Goal: Check status: Check status

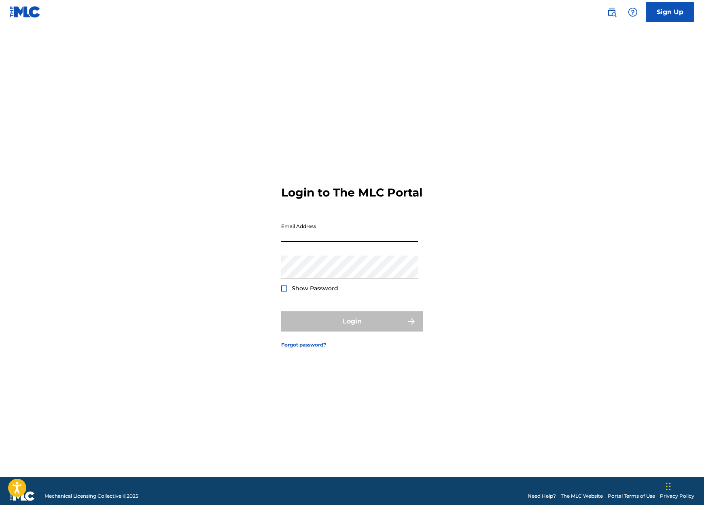
click at [389, 240] on input "Email Address" at bounding box center [349, 230] width 137 height 23
type input "[EMAIL_ADDRESS][DOMAIN_NAME]"
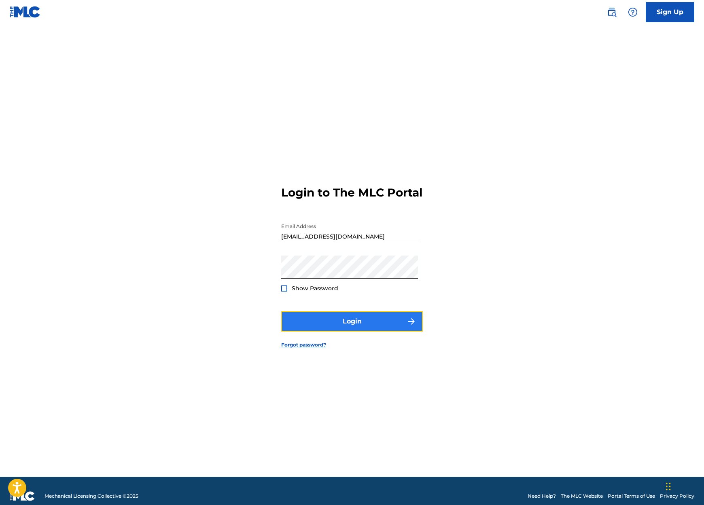
click at [369, 322] on button "Login" at bounding box center [352, 321] width 142 height 20
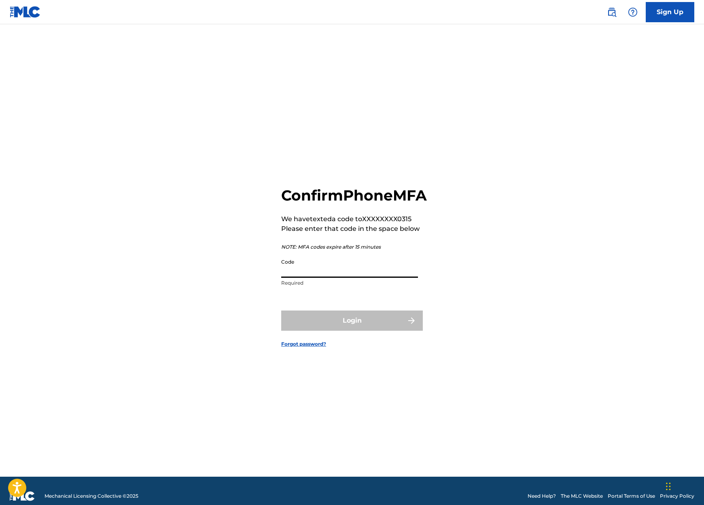
click at [363, 273] on input "Code" at bounding box center [349, 266] width 137 height 23
type input "187460"
click at [363, 331] on button "Login" at bounding box center [352, 321] width 142 height 20
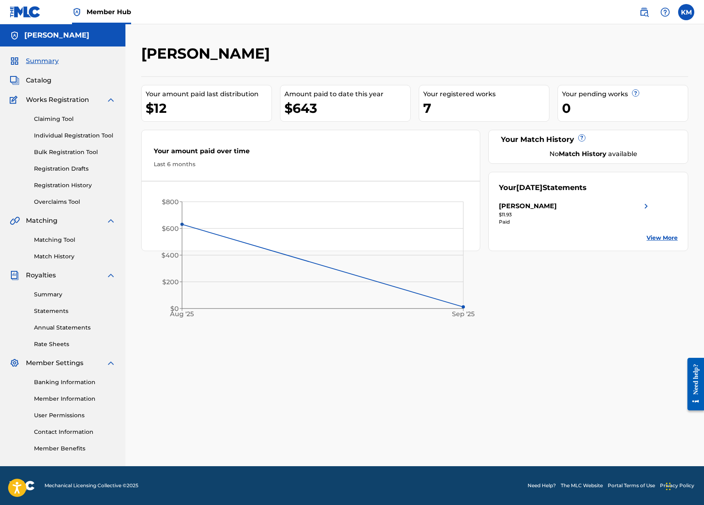
click at [645, 207] on img at bounding box center [646, 206] width 10 height 10
click at [654, 241] on link "View More" at bounding box center [661, 238] width 31 height 8
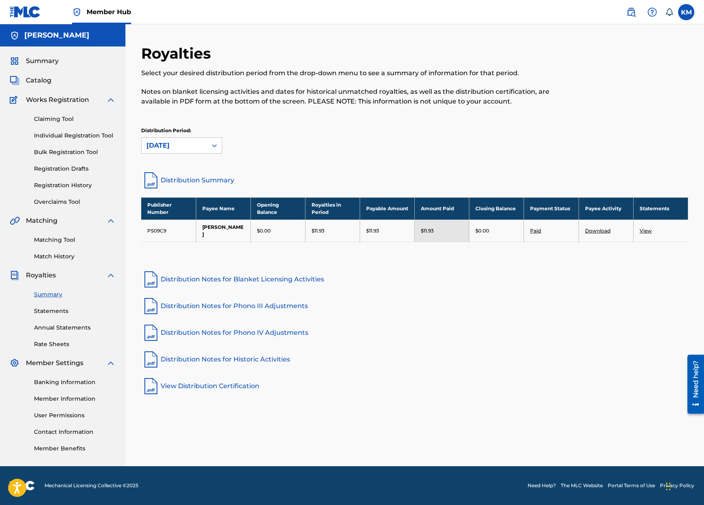
click at [645, 228] on link "View" at bounding box center [645, 231] width 12 height 6
